Goal: Book appointment/travel/reservation

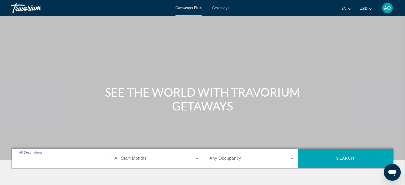
click at [86, 156] on input "Destination All Destinations" at bounding box center [61, 159] width 84 height 6
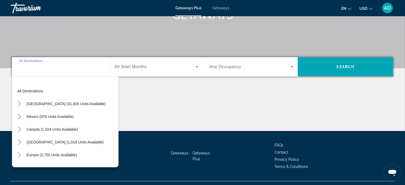
scroll to position [103, 0]
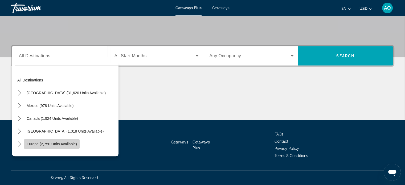
click at [61, 144] on span "Europe (2,750 units available)" at bounding box center [52, 144] width 50 height 4
type input "**********"
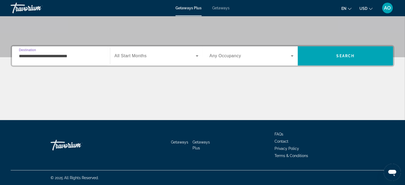
click at [149, 58] on span "Search widget" at bounding box center [155, 56] width 81 height 6
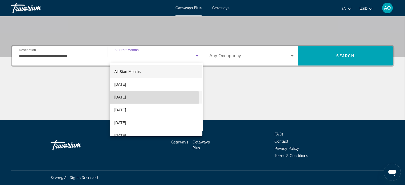
click at [143, 98] on mat-option "[DATE]" at bounding box center [156, 97] width 92 height 13
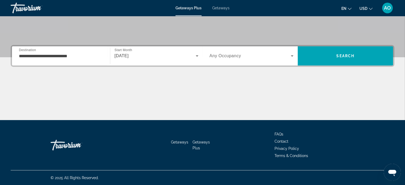
click at [163, 60] on div "[DATE]" at bounding box center [157, 56] width 84 height 15
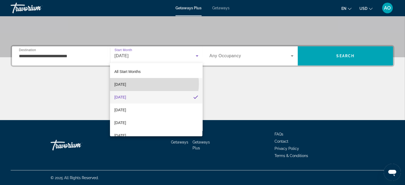
click at [152, 84] on mat-option "[DATE]" at bounding box center [156, 84] width 92 height 13
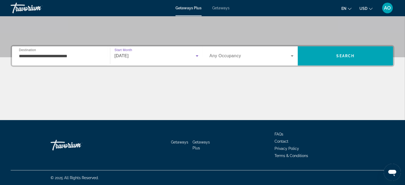
click at [261, 56] on span "Search widget" at bounding box center [251, 56] width 82 height 6
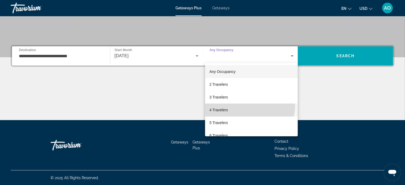
click at [235, 104] on mat-option "4 Travelers" at bounding box center [251, 110] width 93 height 13
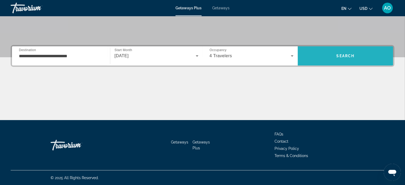
click at [362, 55] on span "Search" at bounding box center [345, 56] width 95 height 13
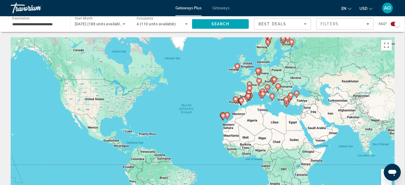
click at [280, 110] on div "To activate drag with keyboard, press Alt + Enter. Once in keyboard drag state,…" at bounding box center [203, 117] width 384 height 160
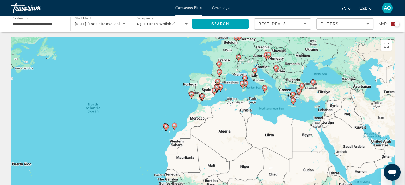
click at [280, 110] on div "To activate drag with keyboard, press Alt + Enter. Once in keyboard drag state,…" at bounding box center [203, 117] width 384 height 160
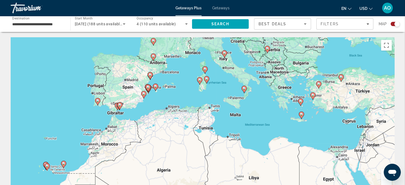
drag, startPoint x: 288, startPoint y: 99, endPoint x: 283, endPoint y: 118, distance: 19.2
click at [283, 118] on div "To activate drag with keyboard, press Alt + Enter. Once in keyboard drag state,…" at bounding box center [203, 117] width 384 height 160
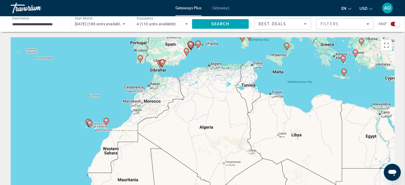
drag, startPoint x: 273, startPoint y: 99, endPoint x: 315, endPoint y: 57, distance: 59.2
click at [315, 57] on div "To activate drag with keyboard, press Alt + Enter. Once in keyboard drag state,…" at bounding box center [203, 117] width 384 height 160
click at [128, 113] on div "To activate drag with keyboard, press Alt + Enter. Once in keyboard drag state,…" at bounding box center [203, 117] width 384 height 160
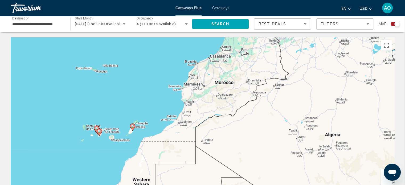
drag, startPoint x: 74, startPoint y: 116, endPoint x: 128, endPoint y: 106, distance: 54.8
click at [128, 106] on div "To activate drag with keyboard, press Alt + Enter. Once in keyboard drag state,…" at bounding box center [203, 117] width 384 height 160
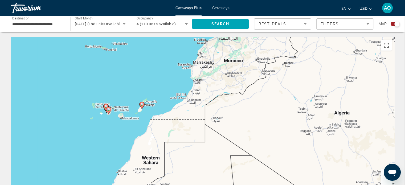
drag, startPoint x: 114, startPoint y: 114, endPoint x: 123, endPoint y: 93, distance: 23.4
click at [123, 93] on div "To activate drag with keyboard, press Alt + Enter. Once in keyboard drag state,…" at bounding box center [203, 117] width 384 height 160
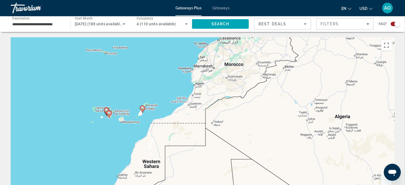
click at [108, 128] on div "To activate drag with keyboard, press Alt + Enter. Once in keyboard drag state,…" at bounding box center [203, 117] width 384 height 160
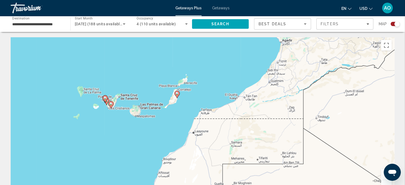
click at [117, 115] on div "To activate drag with keyboard, press Alt + Enter. Once in keyboard drag state,…" at bounding box center [203, 117] width 384 height 160
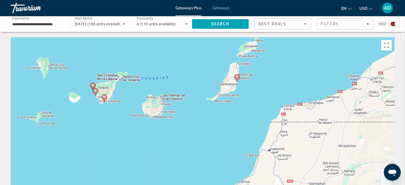
click at [104, 110] on div "To activate drag with keyboard, press Alt + Enter. Once in keyboard drag state,…" at bounding box center [203, 117] width 384 height 160
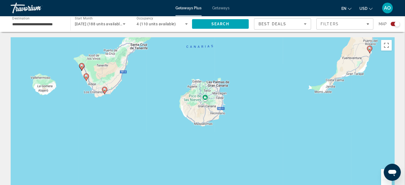
click at [103, 92] on icon "Main content" at bounding box center [104, 90] width 5 height 7
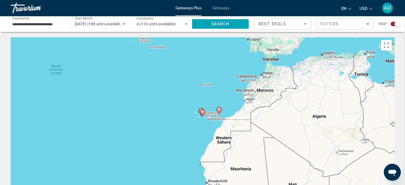
click at [204, 121] on div "To navigate, press the arrow keys. To activate drag with keyboard, press Alt + …" at bounding box center [203, 117] width 384 height 160
click at [204, 121] on div "To activate drag with keyboard, press Alt + Enter. Once in keyboard drag state,…" at bounding box center [203, 117] width 384 height 160
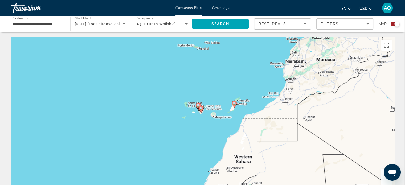
click at [200, 118] on div "To activate drag with keyboard, press Alt + Enter. Once in keyboard drag state,…" at bounding box center [203, 117] width 384 height 160
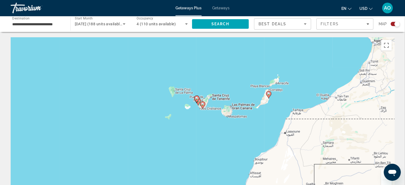
click at [200, 118] on div "To activate drag with keyboard, press Alt + Enter. Once in keyboard drag state,…" at bounding box center [203, 117] width 384 height 160
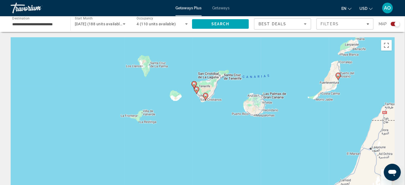
click at [207, 99] on gmp-advanced-marker "Main content" at bounding box center [205, 97] width 5 height 8
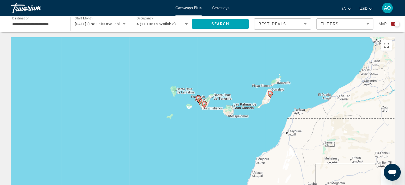
click at [204, 103] on image "Main content" at bounding box center [204, 103] width 3 height 3
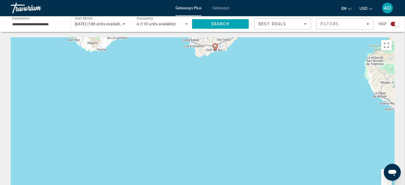
click at [217, 48] on icon "Main content" at bounding box center [215, 47] width 5 height 7
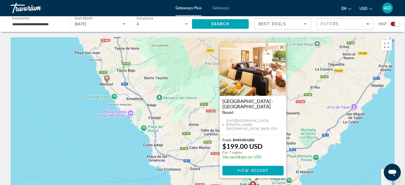
click at [184, 132] on div "To activate drag with keyboard, press Alt + Enter. Once in keyboard drag state,…" at bounding box center [203, 117] width 384 height 160
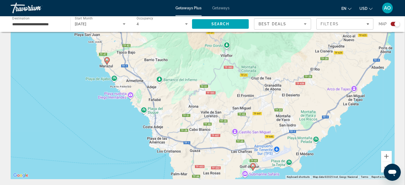
scroll to position [15, 0]
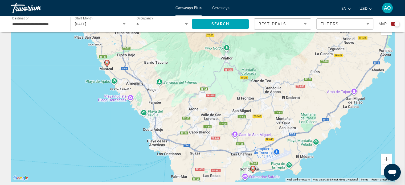
click at [106, 65] on icon "Main content" at bounding box center [106, 63] width 5 height 7
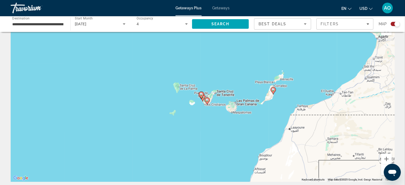
click at [202, 105] on div "To navigate, press the arrow keys. To activate drag with keyboard, press Alt + …" at bounding box center [203, 102] width 384 height 160
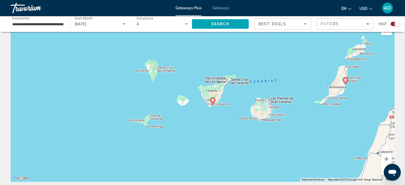
click at [202, 105] on div "To activate drag with keyboard, press Alt + Enter. Once in keyboard drag state,…" at bounding box center [203, 102] width 384 height 160
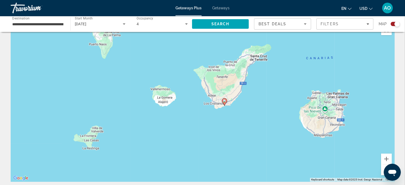
click at [202, 105] on div "To activate drag with keyboard, press Alt + Enter. Once in keyboard drag state,…" at bounding box center [203, 102] width 384 height 160
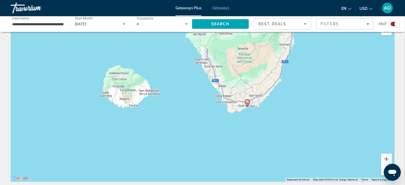
click at [216, 104] on div "To activate drag with keyboard, press Alt + Enter. Once in keyboard drag state,…" at bounding box center [203, 102] width 384 height 160
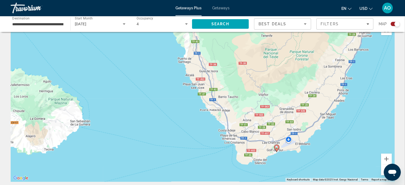
drag, startPoint x: 213, startPoint y: 76, endPoint x: 210, endPoint y: 119, distance: 43.3
click at [210, 119] on div "To activate drag with keyboard, press Alt + Enter. Once in keyboard drag state,…" at bounding box center [203, 102] width 384 height 160
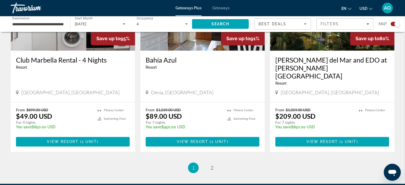
scroll to position [825, 0]
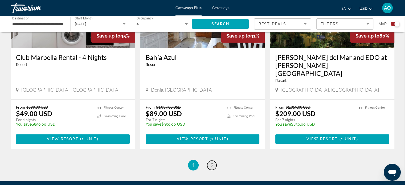
click at [214, 161] on link "page 2" at bounding box center [211, 165] width 9 height 9
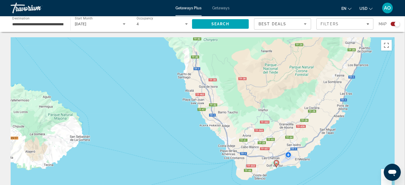
click at [276, 163] on image "Main content" at bounding box center [276, 162] width 3 height 3
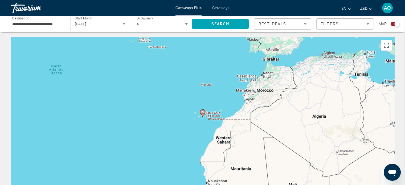
click at [204, 128] on div "To navigate, press the arrow keys. To activate drag with keyboard, press Alt + …" at bounding box center [203, 117] width 384 height 160
click at [200, 121] on div "To activate drag with keyboard, press Alt + Enter. Once in keyboard drag state,…" at bounding box center [203, 117] width 384 height 160
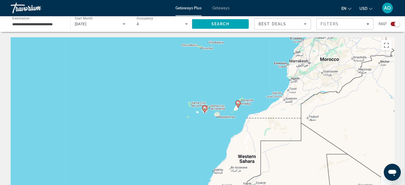
click at [200, 121] on div "To activate drag with keyboard, press Alt + Enter. Once in keyboard drag state,…" at bounding box center [203, 117] width 384 height 160
click at [202, 120] on div "To activate drag with keyboard, press Alt + Enter. Once in keyboard drag state,…" at bounding box center [203, 117] width 384 height 160
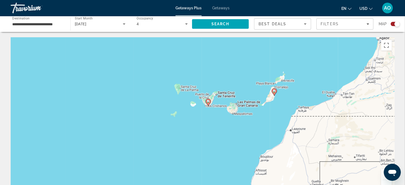
click at [202, 120] on div "To activate drag with keyboard, press Alt + Enter. Once in keyboard drag state,…" at bounding box center [203, 117] width 384 height 160
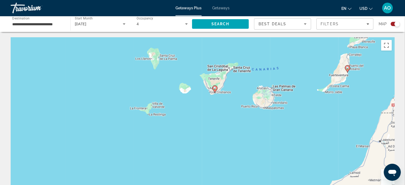
click at [215, 103] on div "To activate drag with keyboard, press Alt + Enter. Once in keyboard drag state,…" at bounding box center [203, 117] width 384 height 160
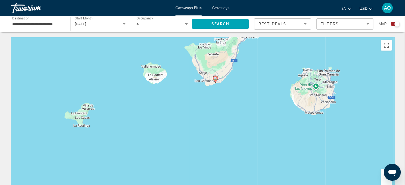
click at [211, 92] on div "To activate drag with keyboard, press Alt + Enter. Once in keyboard drag state,…" at bounding box center [203, 117] width 384 height 160
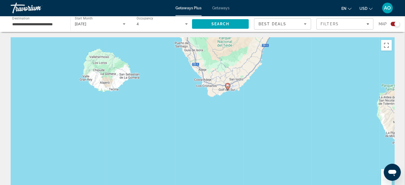
drag, startPoint x: 211, startPoint y: 92, endPoint x: 220, endPoint y: 115, distance: 25.0
click at [220, 115] on div "To activate drag with keyboard, press Alt + Enter. Once in keyboard drag state,…" at bounding box center [203, 117] width 384 height 160
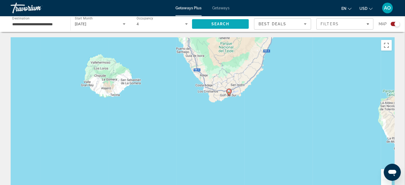
click at [224, 21] on span "Search" at bounding box center [220, 24] width 57 height 13
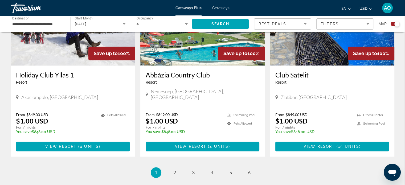
scroll to position [785, 0]
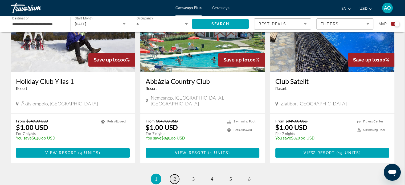
click at [175, 176] on span "2" at bounding box center [175, 179] width 3 height 6
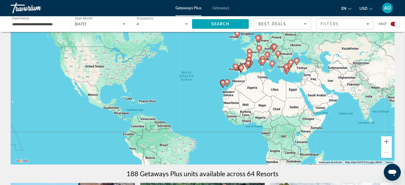
scroll to position [35, 0]
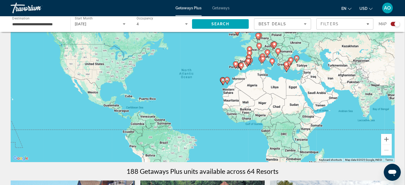
click at [221, 90] on div "To activate drag with keyboard, press Alt + Enter. Once in keyboard drag state,…" at bounding box center [203, 82] width 384 height 160
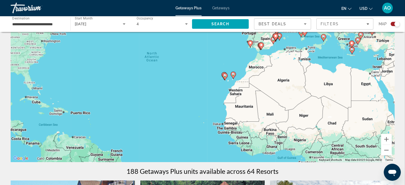
click at [216, 86] on div "To activate drag with keyboard, press Alt + Enter. Once in keyboard drag state,…" at bounding box center [203, 82] width 384 height 160
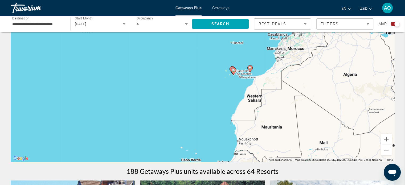
click at [232, 83] on div "To activate drag with keyboard, press Alt + Enter. Once in keyboard drag state,…" at bounding box center [203, 82] width 384 height 160
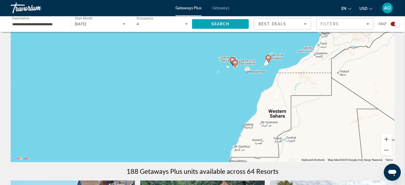
click at [227, 70] on div "To activate drag with keyboard, press Alt + Enter. Once in keyboard drag state,…" at bounding box center [203, 82] width 384 height 160
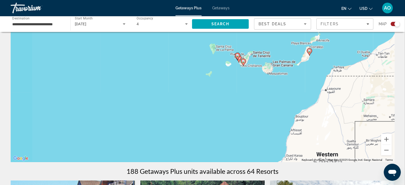
click at [239, 66] on div "To activate drag with keyboard, press Alt + Enter. Once in keyboard drag state,…" at bounding box center [203, 82] width 384 height 160
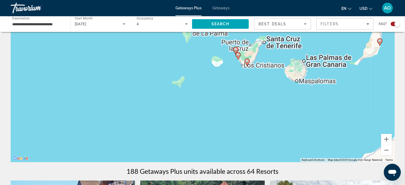
click at [239, 66] on div "To activate drag with keyboard, press Alt + Enter. Once in keyboard drag state,…" at bounding box center [203, 82] width 384 height 160
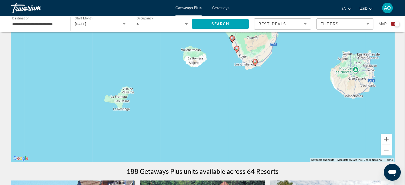
click at [237, 51] on icon "Main content" at bounding box center [236, 49] width 5 height 7
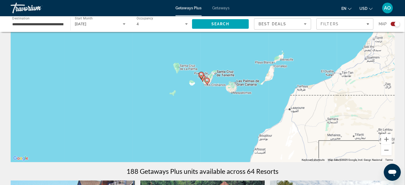
click at [199, 85] on div "To navigate, press the arrow keys. To activate drag with keyboard, press Alt + …" at bounding box center [203, 82] width 384 height 160
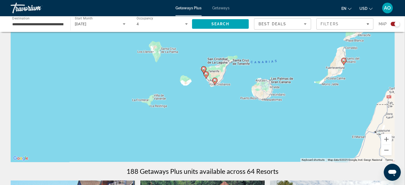
click at [199, 85] on div "To activate drag with keyboard, press Alt + Enter. Once in keyboard drag state,…" at bounding box center [203, 82] width 384 height 160
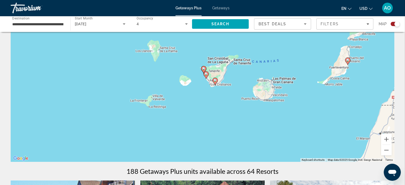
click at [199, 85] on div "To activate drag with keyboard, press Alt + Enter. Once in keyboard drag state,…" at bounding box center [203, 82] width 384 height 160
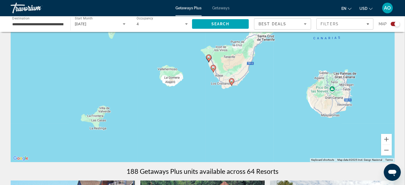
click at [199, 85] on div "To activate drag with keyboard, press Alt + Enter. Once in keyboard drag state,…" at bounding box center [203, 82] width 384 height 160
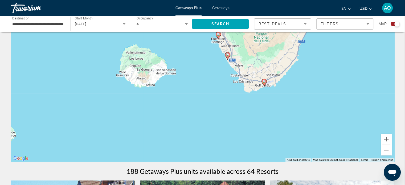
click at [223, 63] on div "To activate drag with keyboard, press Alt + Enter. Once in keyboard drag state,…" at bounding box center [203, 82] width 384 height 160
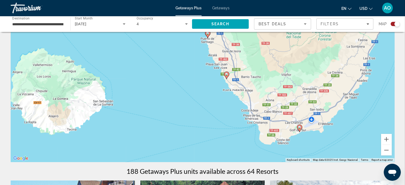
drag, startPoint x: 229, startPoint y: 67, endPoint x: 223, endPoint y: 90, distance: 23.5
click at [223, 90] on div "To activate drag with keyboard, press Alt + Enter. Once in keyboard drag state,…" at bounding box center [203, 82] width 384 height 160
click at [228, 75] on image "Main content" at bounding box center [226, 74] width 3 height 3
type input "**********"
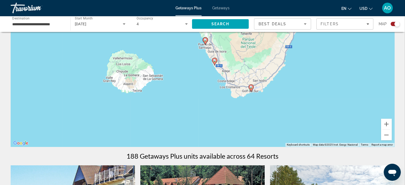
scroll to position [9, 0]
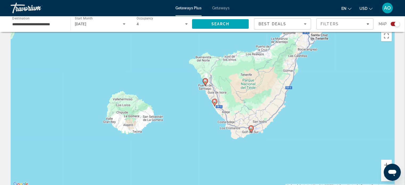
click at [213, 101] on image "Main content" at bounding box center [214, 101] width 3 height 3
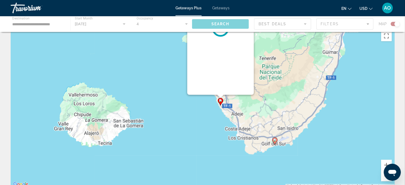
scroll to position [0, 0]
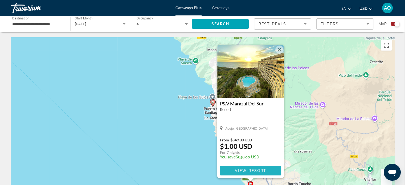
click at [256, 169] on span "View Resort" at bounding box center [250, 171] width 31 height 4
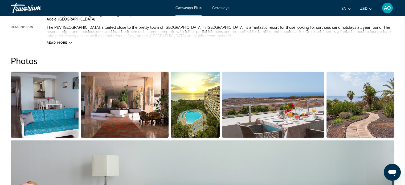
scroll to position [224, 0]
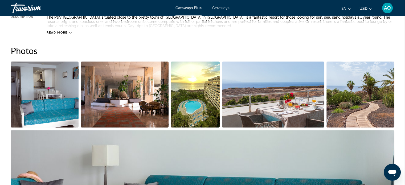
click at [41, 86] on img "Open full-screen image slider" at bounding box center [45, 95] width 68 height 66
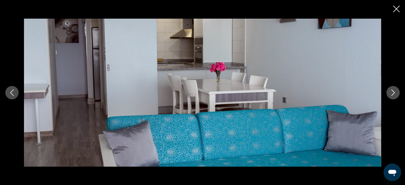
click at [393, 94] on icon "Next image" at bounding box center [393, 93] width 6 height 6
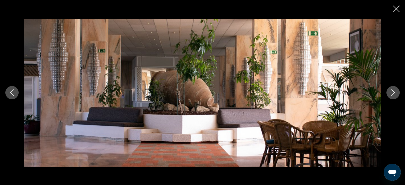
click at [393, 94] on icon "Next image" at bounding box center [393, 93] width 6 height 6
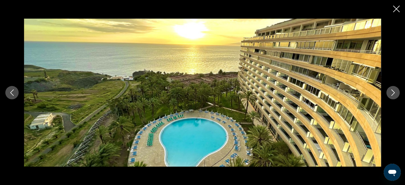
click at [393, 94] on icon "Next image" at bounding box center [393, 93] width 6 height 6
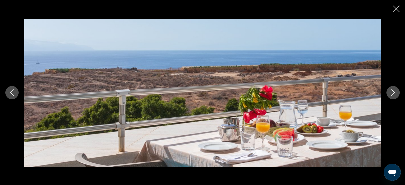
click at [393, 94] on icon "Next image" at bounding box center [393, 93] width 6 height 6
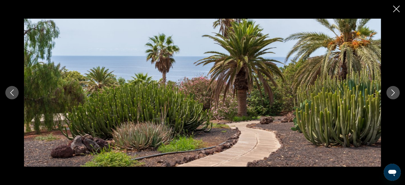
click at [393, 94] on icon "Next image" at bounding box center [393, 93] width 6 height 6
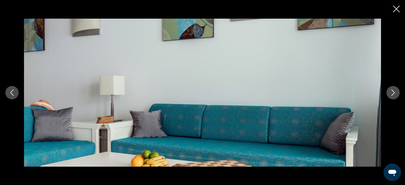
click at [393, 94] on icon "Next image" at bounding box center [393, 93] width 6 height 6
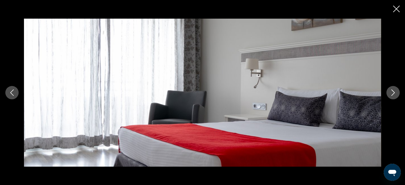
click at [396, 94] on icon "Next image" at bounding box center [393, 93] width 6 height 6
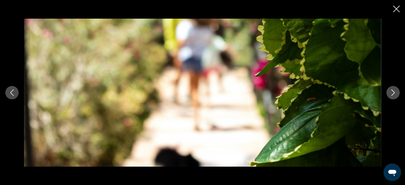
click at [396, 94] on icon "Next image" at bounding box center [393, 93] width 6 height 6
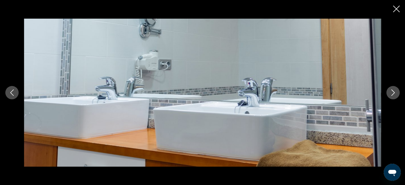
click at [396, 94] on icon "Next image" at bounding box center [393, 93] width 6 height 6
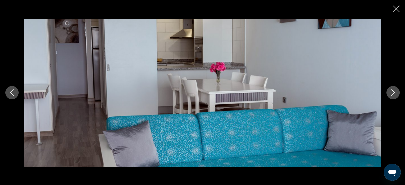
click at [396, 94] on icon "Next image" at bounding box center [393, 93] width 6 height 6
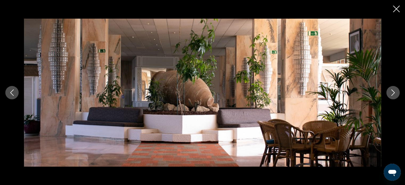
click at [394, 92] on icon "Next image" at bounding box center [393, 93] width 6 height 6
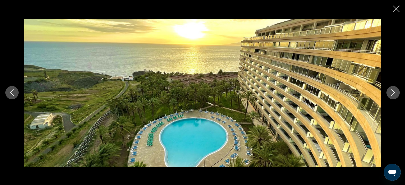
click at [394, 92] on icon "Next image" at bounding box center [393, 93] width 6 height 6
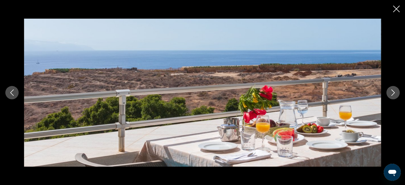
click at [399, 11] on icon "Close slideshow" at bounding box center [396, 9] width 7 height 7
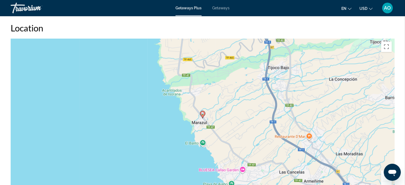
scroll to position [736, 0]
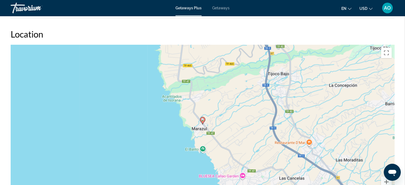
click at [225, 9] on span "Getaways" at bounding box center [220, 8] width 17 height 4
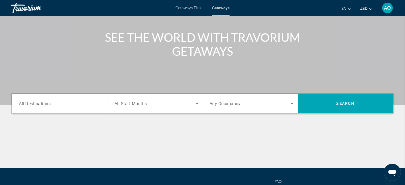
scroll to position [55, 0]
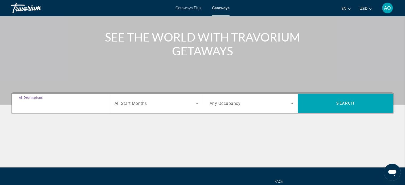
click at [85, 103] on input "Destination All Destinations" at bounding box center [61, 103] width 84 height 6
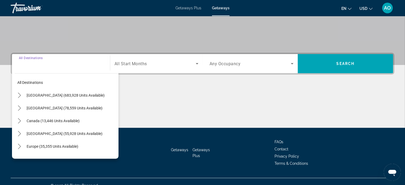
scroll to position [103, 0]
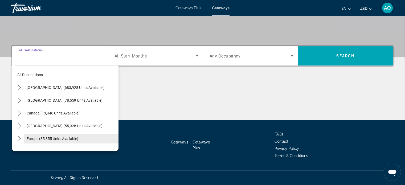
click at [57, 138] on span "Europe (35,355 units available)" at bounding box center [53, 139] width 52 height 4
type input "**********"
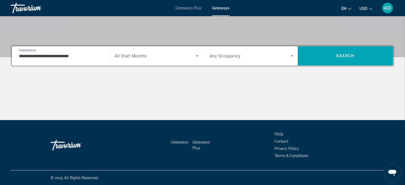
click at [168, 57] on span "Search widget" at bounding box center [155, 56] width 81 height 6
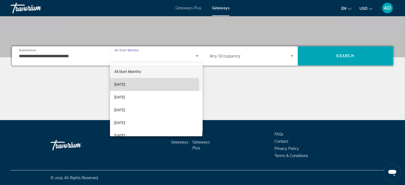
click at [151, 87] on mat-option "[DATE]" at bounding box center [156, 84] width 92 height 13
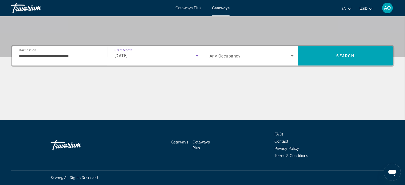
click at [248, 57] on span "Search widget" at bounding box center [251, 56] width 82 height 6
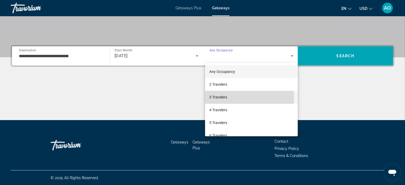
click at [227, 98] on span "3 Travelers" at bounding box center [219, 97] width 18 height 6
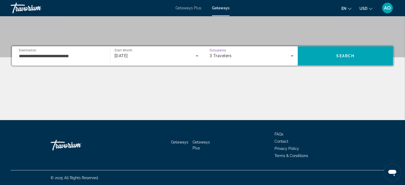
click at [246, 55] on div "3 Travelers" at bounding box center [251, 56] width 82 height 6
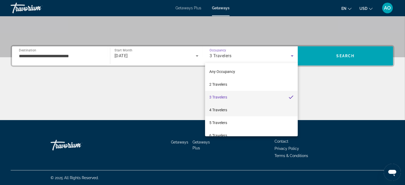
click at [223, 110] on span "4 Travelers" at bounding box center [219, 110] width 18 height 6
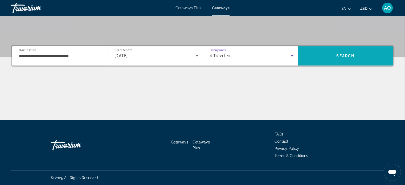
click at [345, 57] on span "Search" at bounding box center [346, 56] width 18 height 4
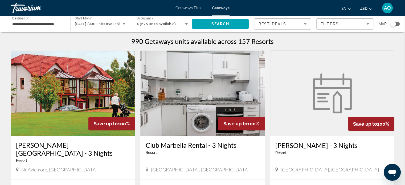
click at [396, 24] on div "Search widget" at bounding box center [393, 23] width 5 height 5
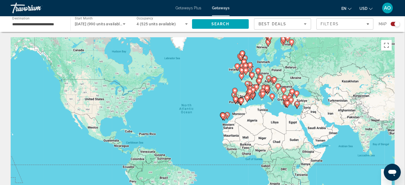
click at [239, 122] on div "To activate drag with keyboard, press Alt + Enter. Once in keyboard drag state,…" at bounding box center [203, 117] width 384 height 160
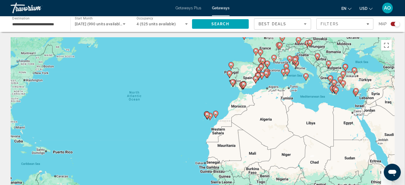
click at [212, 128] on div "To activate drag with keyboard, press Alt + Enter. Once in keyboard drag state,…" at bounding box center [203, 117] width 384 height 160
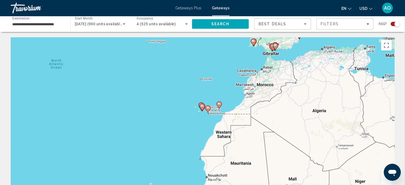
click at [32, 26] on input "**********" at bounding box center [37, 24] width 51 height 6
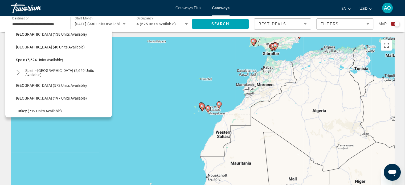
scroll to position [265, 0]
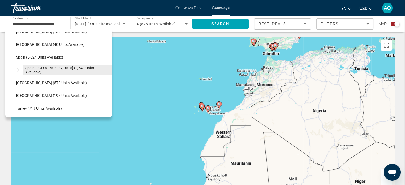
click at [74, 65] on span "Select destination: Spain - Canary Islands (2,649 units available)" at bounding box center [67, 70] width 89 height 13
type input "**********"
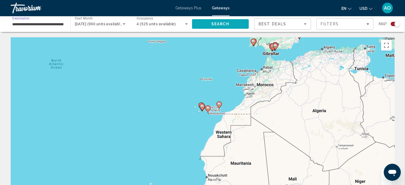
click at [232, 27] on span "Search" at bounding box center [220, 24] width 57 height 13
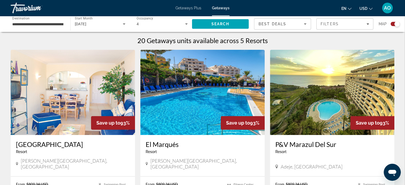
scroll to position [168, 0]
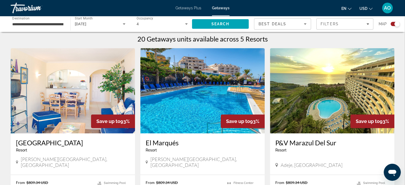
click at [234, 83] on img "Main content" at bounding box center [202, 90] width 124 height 85
click at [331, 78] on img "Main content" at bounding box center [332, 90] width 124 height 85
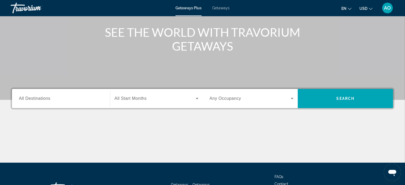
scroll to position [62, 0]
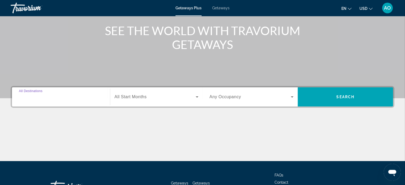
click at [72, 96] on input "Destination All Destinations" at bounding box center [61, 97] width 84 height 6
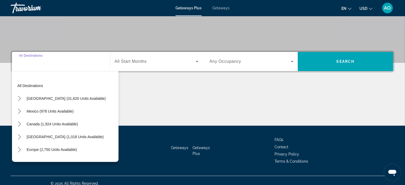
scroll to position [103, 0]
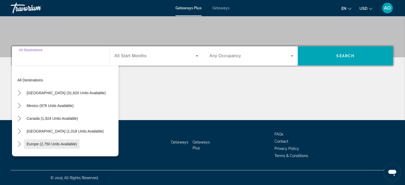
click at [47, 142] on span "Europe (2,750 units available)" at bounding box center [52, 144] width 50 height 4
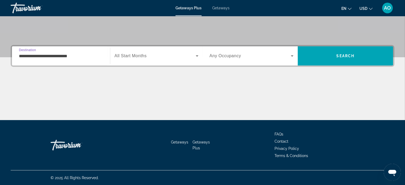
click at [94, 54] on input "**********" at bounding box center [61, 56] width 84 height 6
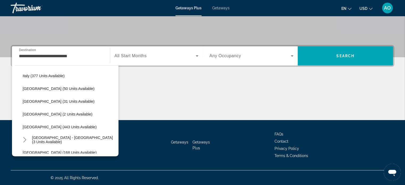
scroll to position [216, 0]
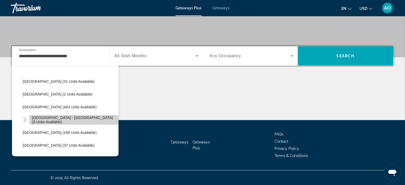
click at [79, 118] on span "Spain - Canary Islands (3 units available)" at bounding box center [74, 120] width 84 height 9
type input "**********"
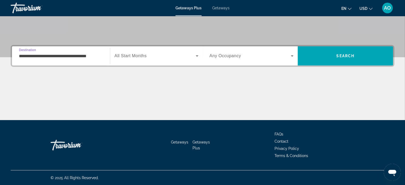
click at [258, 54] on span "Search widget" at bounding box center [251, 56] width 82 height 6
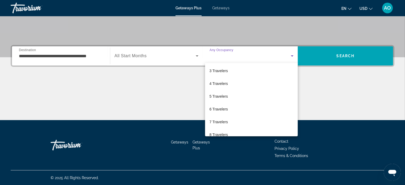
scroll to position [29, 0]
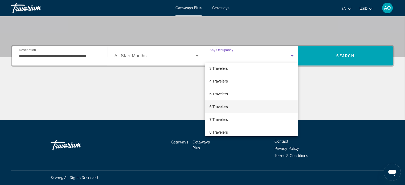
click at [262, 106] on mat-option "6 Travelers" at bounding box center [251, 106] width 93 height 13
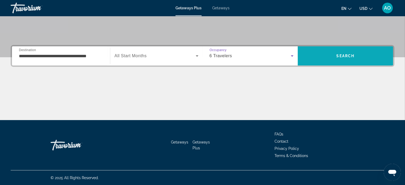
click at [348, 62] on span "Search" at bounding box center [345, 56] width 95 height 13
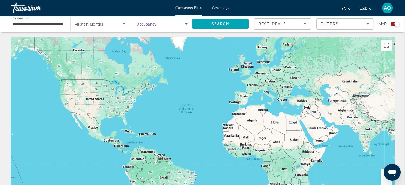
click at [174, 24] on span "Search widget" at bounding box center [161, 24] width 49 height 6
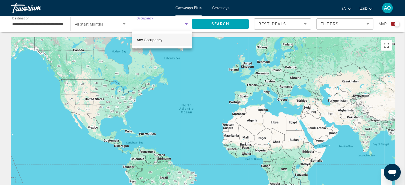
click at [176, 22] on div at bounding box center [202, 92] width 405 height 185
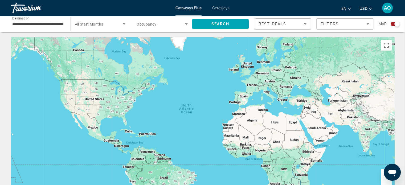
click at [169, 24] on span "Search widget" at bounding box center [161, 24] width 49 height 6
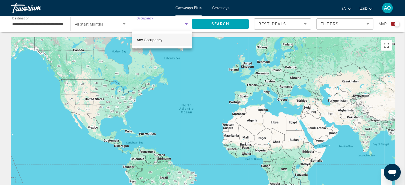
click at [158, 34] on mat-option "Any Occupancy" at bounding box center [162, 40] width 60 height 13
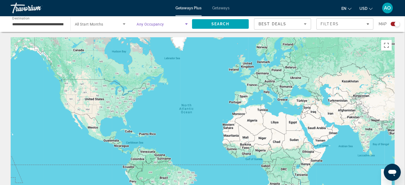
click at [165, 20] on div "Search widget" at bounding box center [162, 24] width 51 height 15
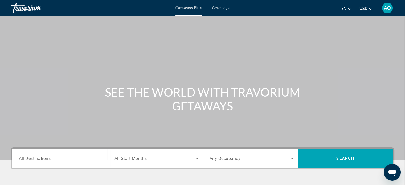
click at [68, 156] on input "Destination All Destinations" at bounding box center [61, 159] width 84 height 6
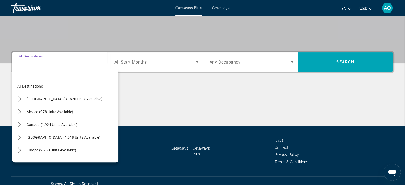
scroll to position [103, 0]
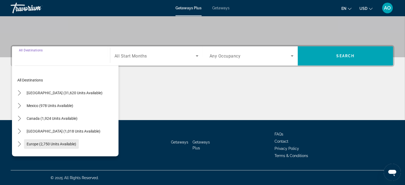
click at [72, 142] on span "Europe (2,750 units available)" at bounding box center [52, 144] width 50 height 4
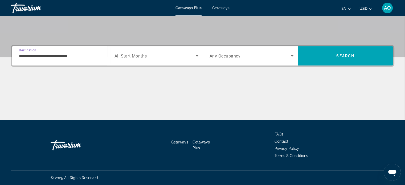
click at [87, 54] on input "**********" at bounding box center [61, 56] width 84 height 6
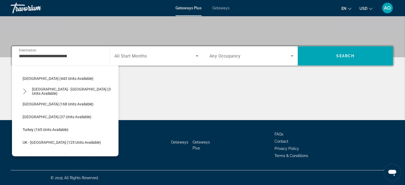
scroll to position [246, 0]
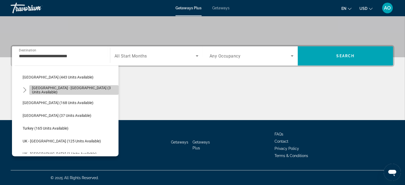
click at [98, 91] on span "[GEOGRAPHIC_DATA] - [GEOGRAPHIC_DATA] (3 units available)" at bounding box center [74, 90] width 84 height 9
type input "**********"
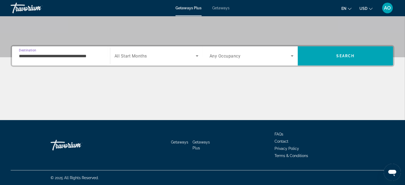
click at [248, 61] on div "Search widget" at bounding box center [252, 56] width 84 height 15
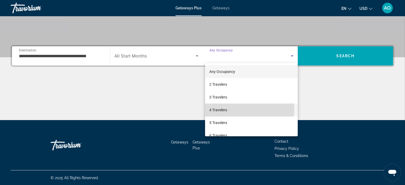
click at [235, 110] on mat-option "4 Travelers" at bounding box center [251, 110] width 93 height 13
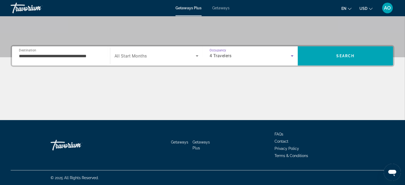
click at [178, 56] on span "Search widget" at bounding box center [155, 56] width 81 height 6
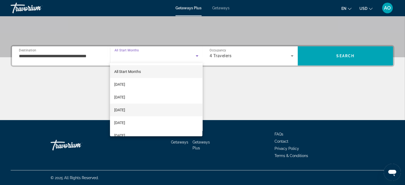
click at [164, 112] on mat-option "[DATE]" at bounding box center [156, 110] width 92 height 13
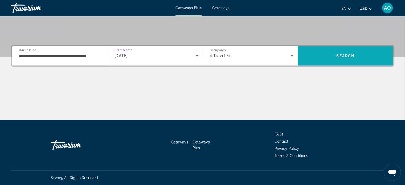
click at [358, 56] on span "Search" at bounding box center [345, 56] width 95 height 13
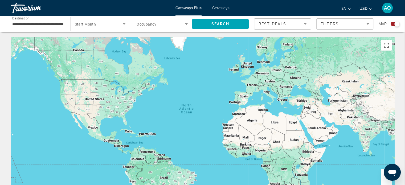
click at [166, 25] on span "Search widget" at bounding box center [161, 24] width 49 height 6
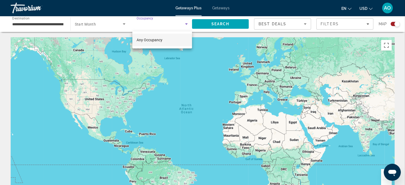
click at [110, 21] on div at bounding box center [202, 92] width 405 height 185
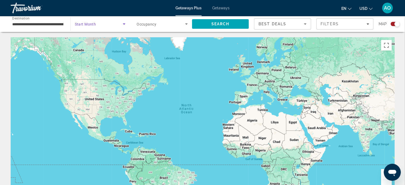
click at [110, 23] on span "Search widget" at bounding box center [99, 24] width 48 height 6
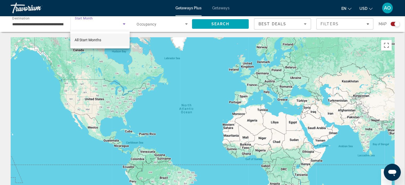
click at [98, 40] on span "All Start Months" at bounding box center [88, 40] width 27 height 4
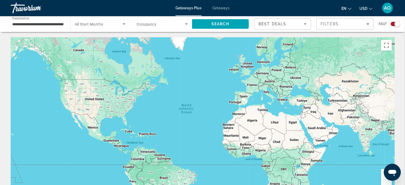
click at [192, 7] on span "Getaways Plus" at bounding box center [189, 8] width 26 height 4
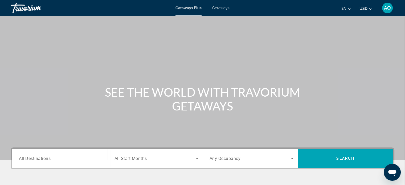
click at [71, 159] on input "Destination All Destinations" at bounding box center [61, 159] width 84 height 6
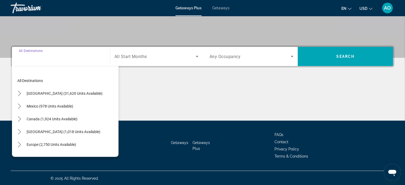
scroll to position [103, 0]
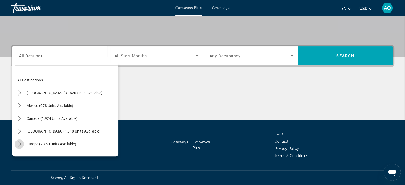
click at [19, 142] on icon "Toggle Europe (2,750 units available) submenu" at bounding box center [19, 144] width 3 height 5
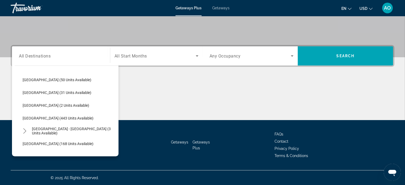
scroll to position [209, 0]
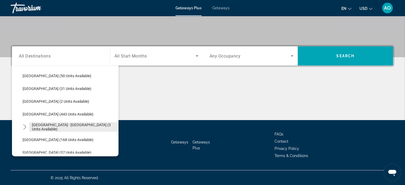
click at [78, 127] on span "[GEOGRAPHIC_DATA] - [GEOGRAPHIC_DATA] (3 units available)" at bounding box center [74, 127] width 84 height 9
type input "**********"
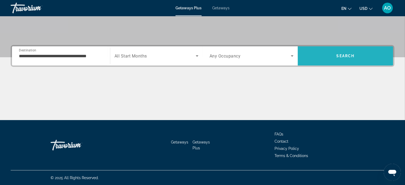
click at [355, 56] on span "Search" at bounding box center [345, 56] width 95 height 13
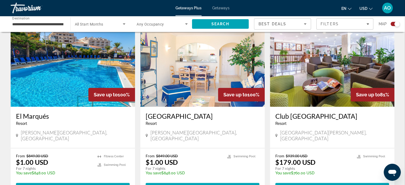
scroll to position [190, 0]
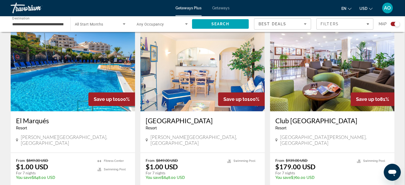
click at [351, 65] on img "Main content" at bounding box center [332, 68] width 124 height 85
click at [112, 71] on img "Main content" at bounding box center [73, 68] width 124 height 85
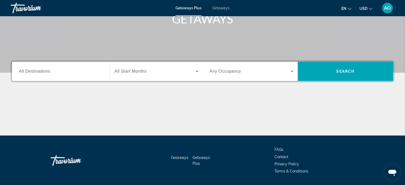
scroll to position [91, 0]
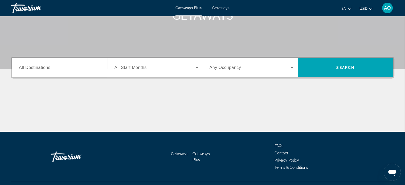
click at [75, 63] on div "Search widget" at bounding box center [61, 67] width 84 height 15
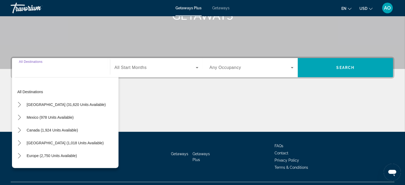
scroll to position [103, 0]
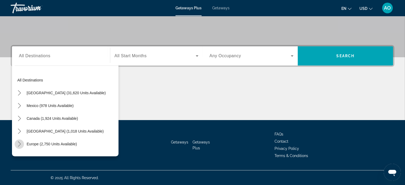
click at [20, 143] on icon "Toggle Europe (2,750 units available) submenu" at bounding box center [19, 144] width 5 height 5
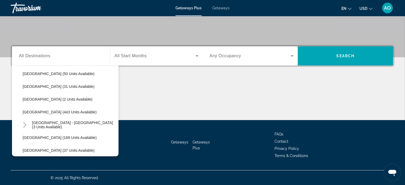
scroll to position [214, 0]
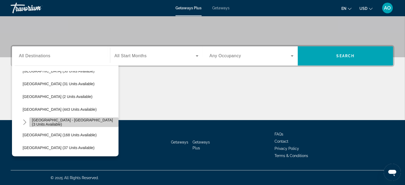
click at [89, 122] on span "[GEOGRAPHIC_DATA] - [GEOGRAPHIC_DATA] (3 units available)" at bounding box center [74, 122] width 84 height 9
type input "**********"
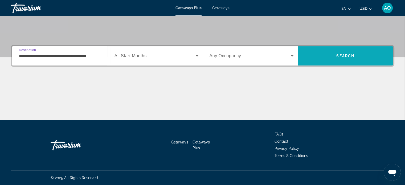
click at [344, 56] on span "Search" at bounding box center [346, 56] width 18 height 4
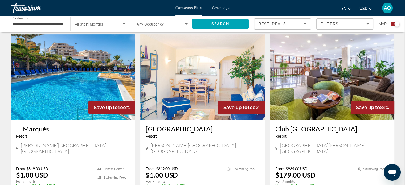
scroll to position [181, 0]
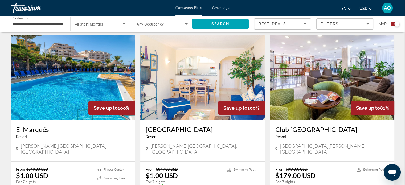
click at [101, 69] on img "Main content" at bounding box center [73, 77] width 124 height 85
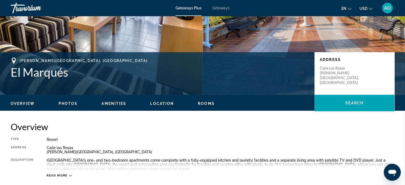
scroll to position [63, 0]
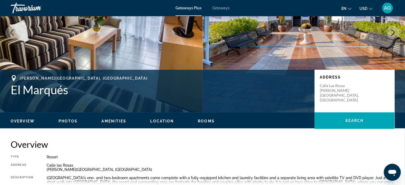
click at [216, 7] on span "Getaways" at bounding box center [220, 8] width 17 height 4
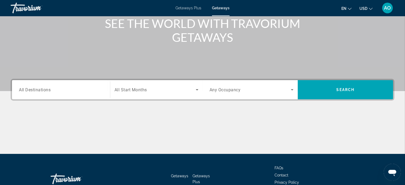
scroll to position [74, 0]
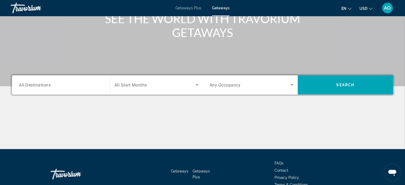
click at [82, 82] on input "Destination All Destinations" at bounding box center [61, 85] width 84 height 6
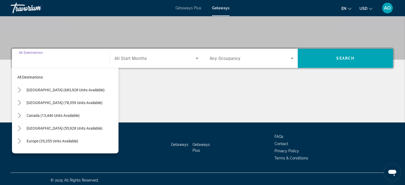
scroll to position [103, 0]
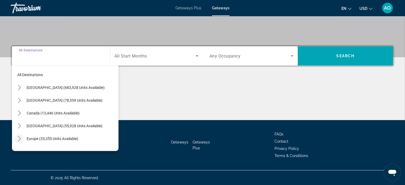
click at [19, 137] on icon "Toggle Europe (35,355 units available) submenu" at bounding box center [19, 138] width 5 height 5
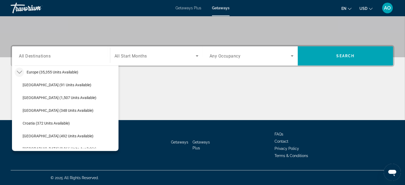
click at [192, 52] on div "Search widget" at bounding box center [157, 56] width 84 height 15
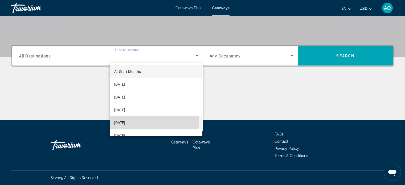
click at [147, 120] on mat-option "[DATE]" at bounding box center [156, 122] width 92 height 13
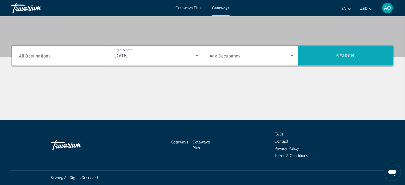
click at [336, 53] on span "Search" at bounding box center [345, 56] width 95 height 13
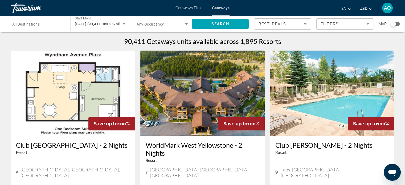
click at [49, 26] on input "Destination All Destinations" at bounding box center [37, 24] width 51 height 6
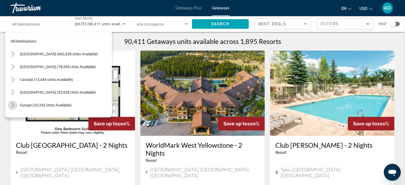
click at [12, 104] on icon "Toggle Europe (35,355 units available) submenu" at bounding box center [12, 105] width 5 height 5
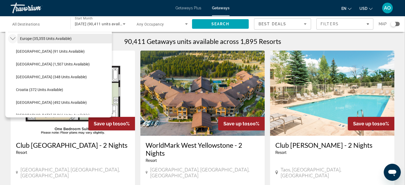
click at [37, 39] on span "Europe (35,355 units available)" at bounding box center [46, 39] width 52 height 4
type input "**********"
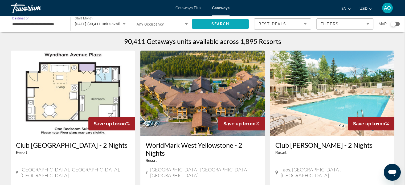
click at [217, 26] on span "Search" at bounding box center [220, 24] width 57 height 13
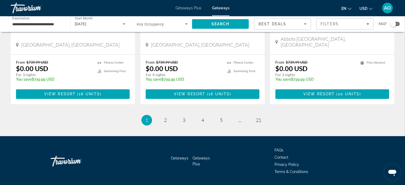
scroll to position [685, 0]
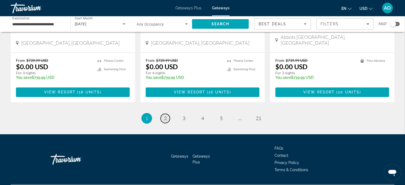
click at [165, 115] on span "2" at bounding box center [165, 118] width 3 height 6
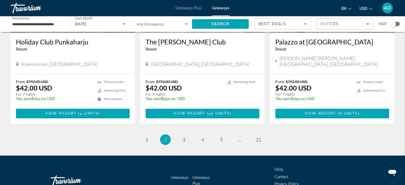
scroll to position [672, 0]
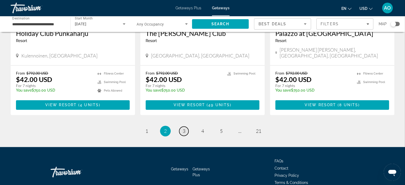
click at [183, 128] on span "3" at bounding box center [184, 131] width 3 height 6
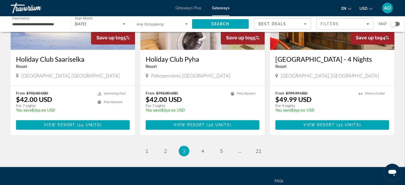
scroll to position [646, 0]
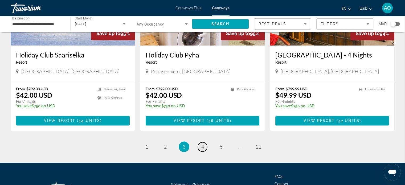
click at [205, 142] on link "page 4" at bounding box center [202, 146] width 9 height 9
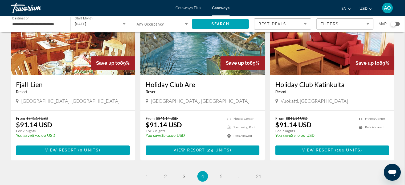
scroll to position [677, 0]
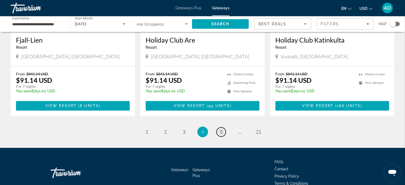
click at [223, 127] on link "page 5" at bounding box center [221, 131] width 9 height 9
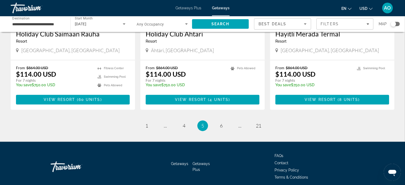
scroll to position [672, 0]
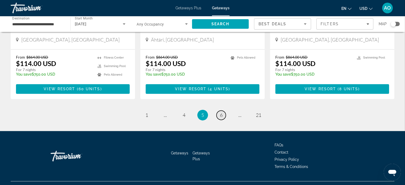
click at [220, 112] on span "6" at bounding box center [221, 115] width 3 height 6
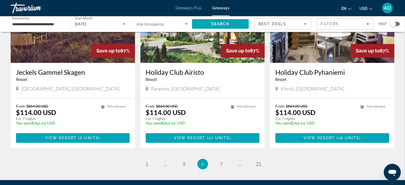
scroll to position [677, 0]
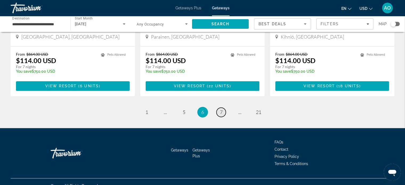
click at [221, 109] on span "7" at bounding box center [221, 112] width 3 height 6
